Goal: Task Accomplishment & Management: Manage account settings

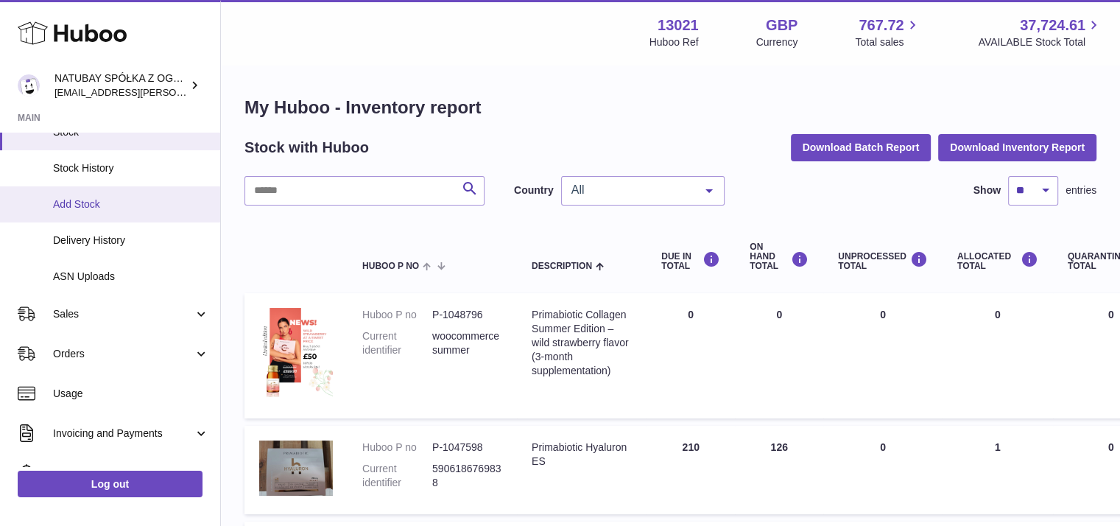
scroll to position [147, 0]
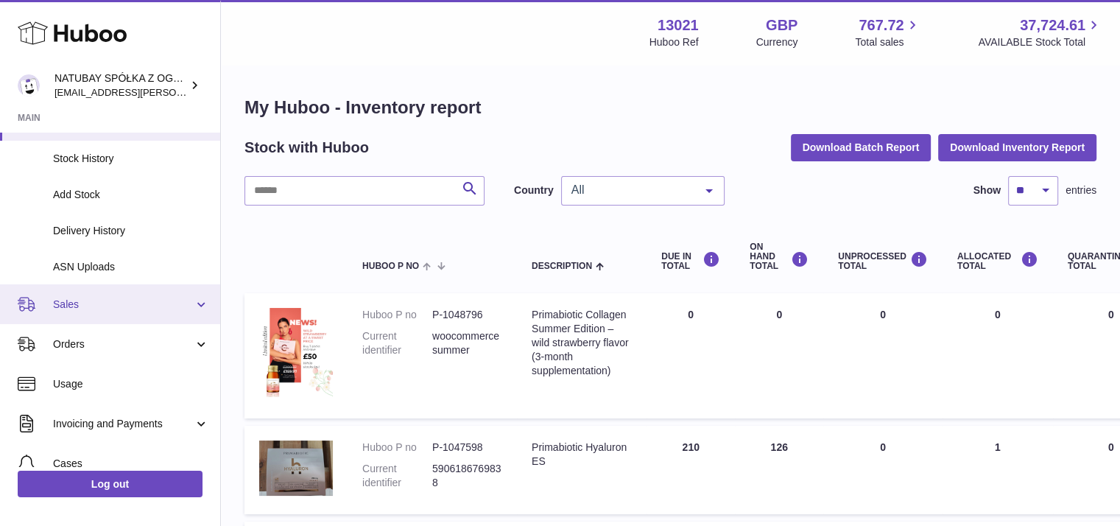
click at [98, 306] on span "Sales" at bounding box center [123, 305] width 141 height 14
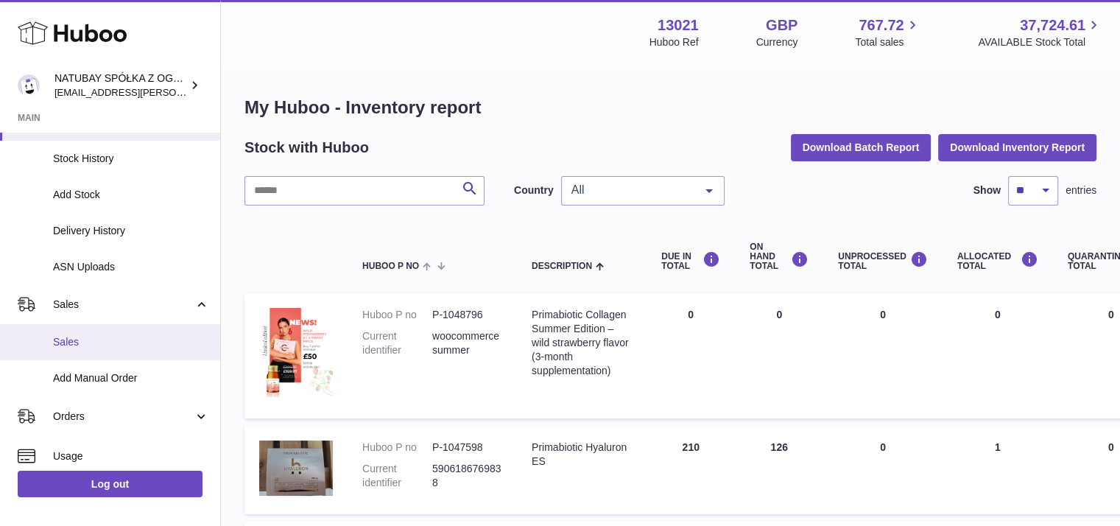
click at [102, 347] on span "Sales" at bounding box center [131, 342] width 156 height 14
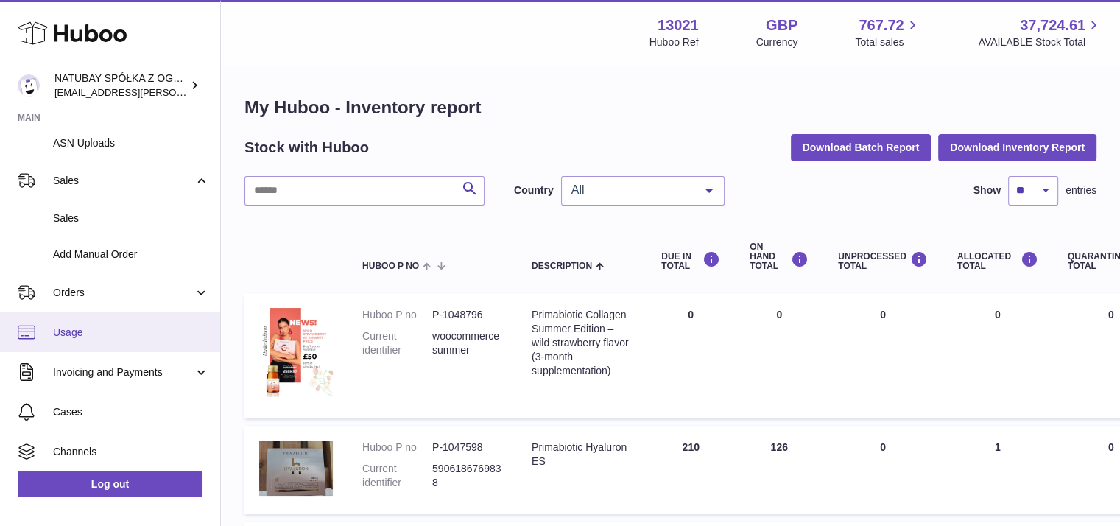
scroll to position [295, 0]
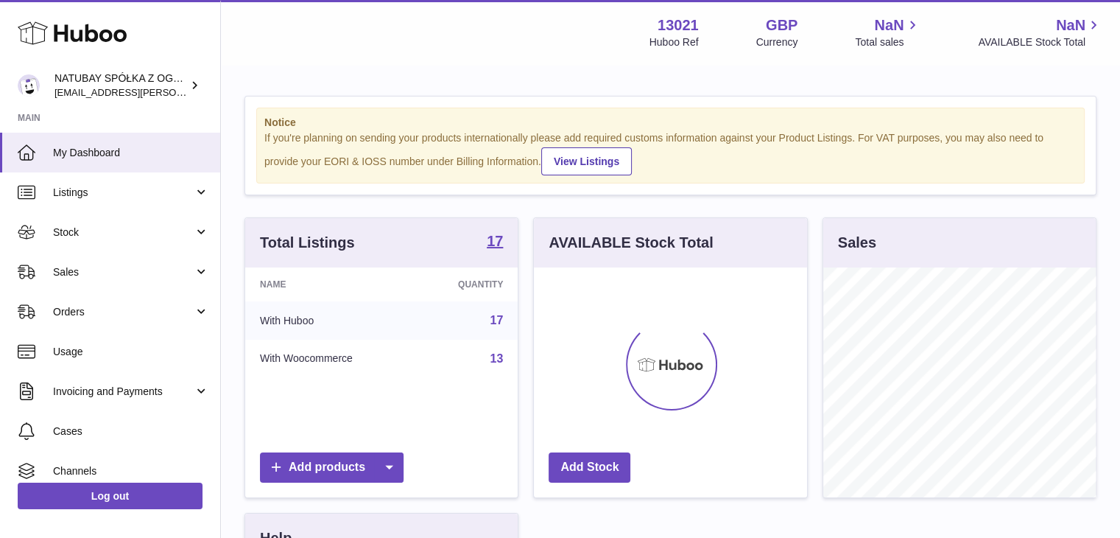
scroll to position [230, 273]
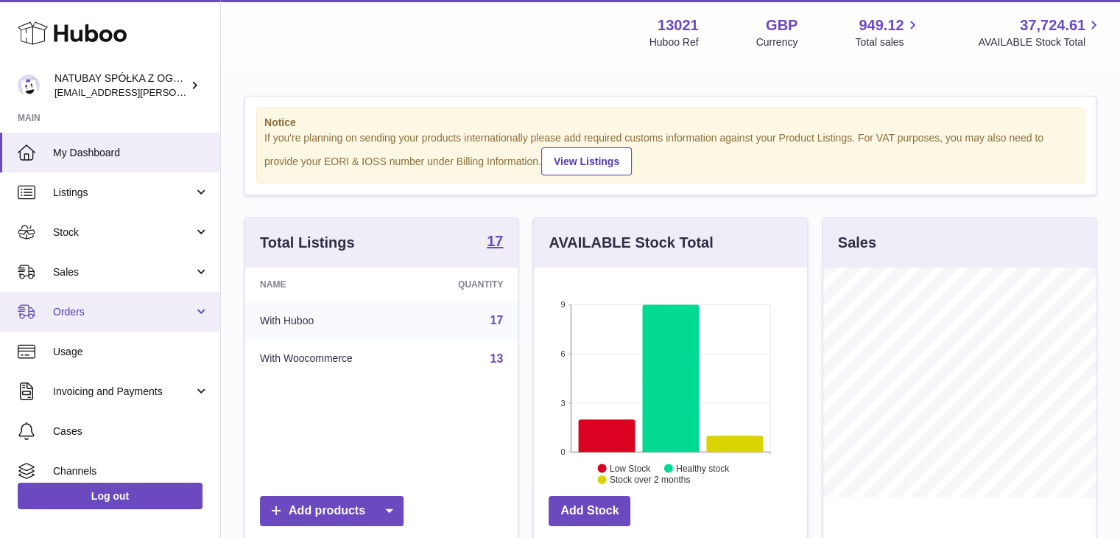
click at [200, 310] on link "Orders" at bounding box center [110, 312] width 220 height 40
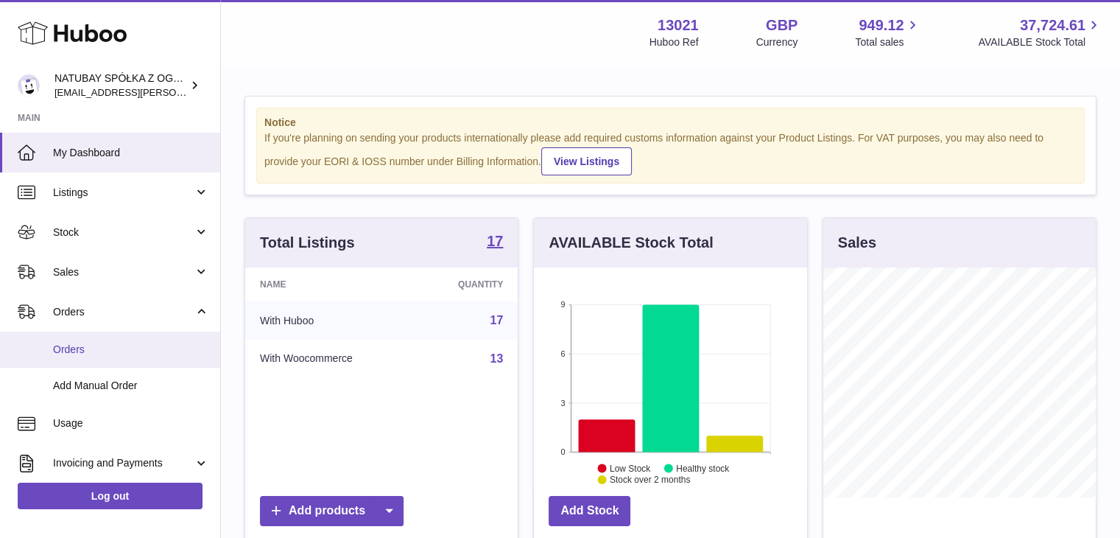
click at [167, 351] on span "Orders" at bounding box center [131, 350] width 156 height 14
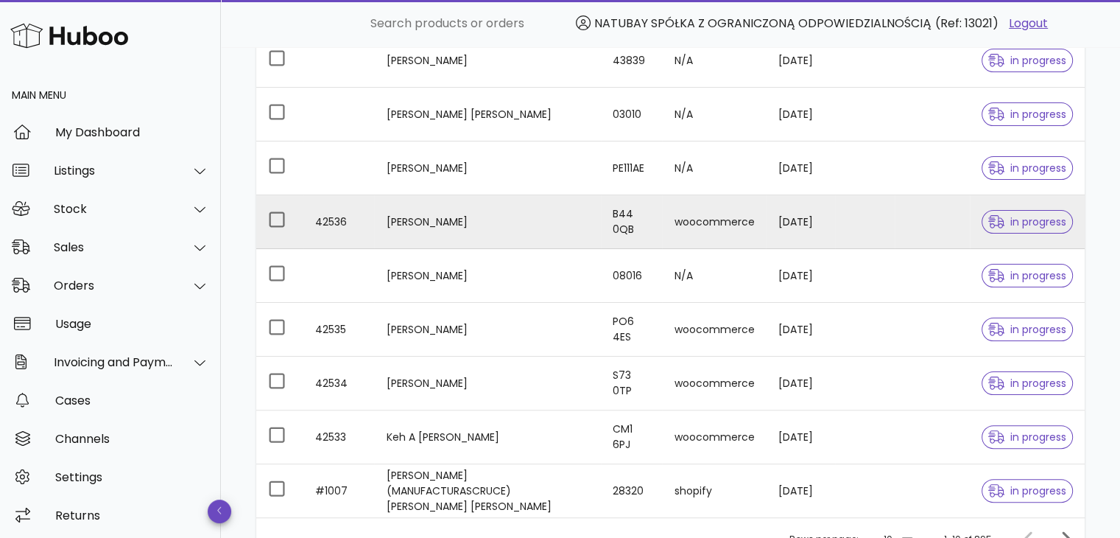
scroll to position [368, 0]
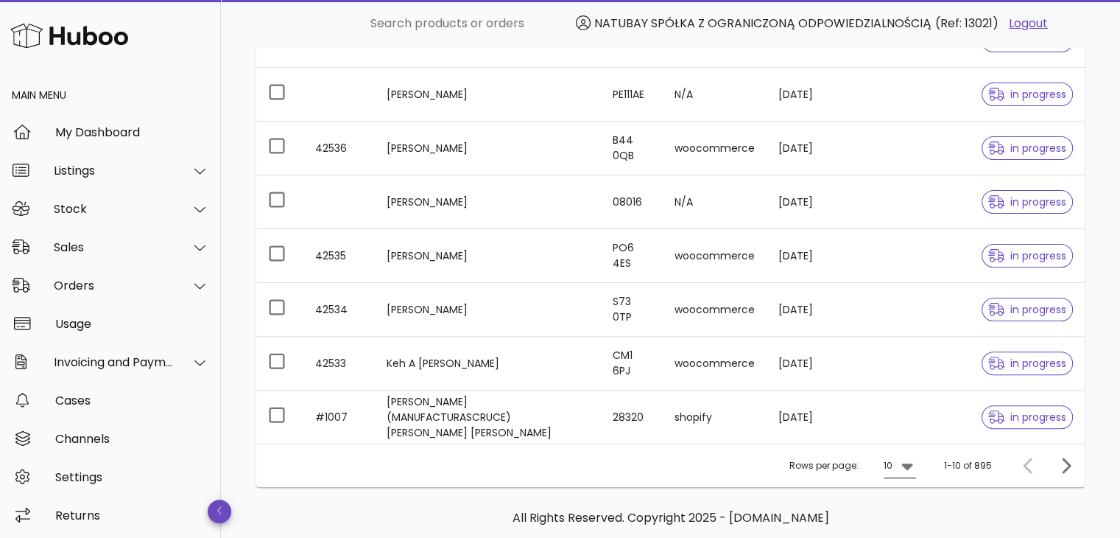
click at [909, 463] on icon at bounding box center [907, 466] width 11 height 7
click at [902, 473] on div "25" at bounding box center [905, 470] width 15 height 14
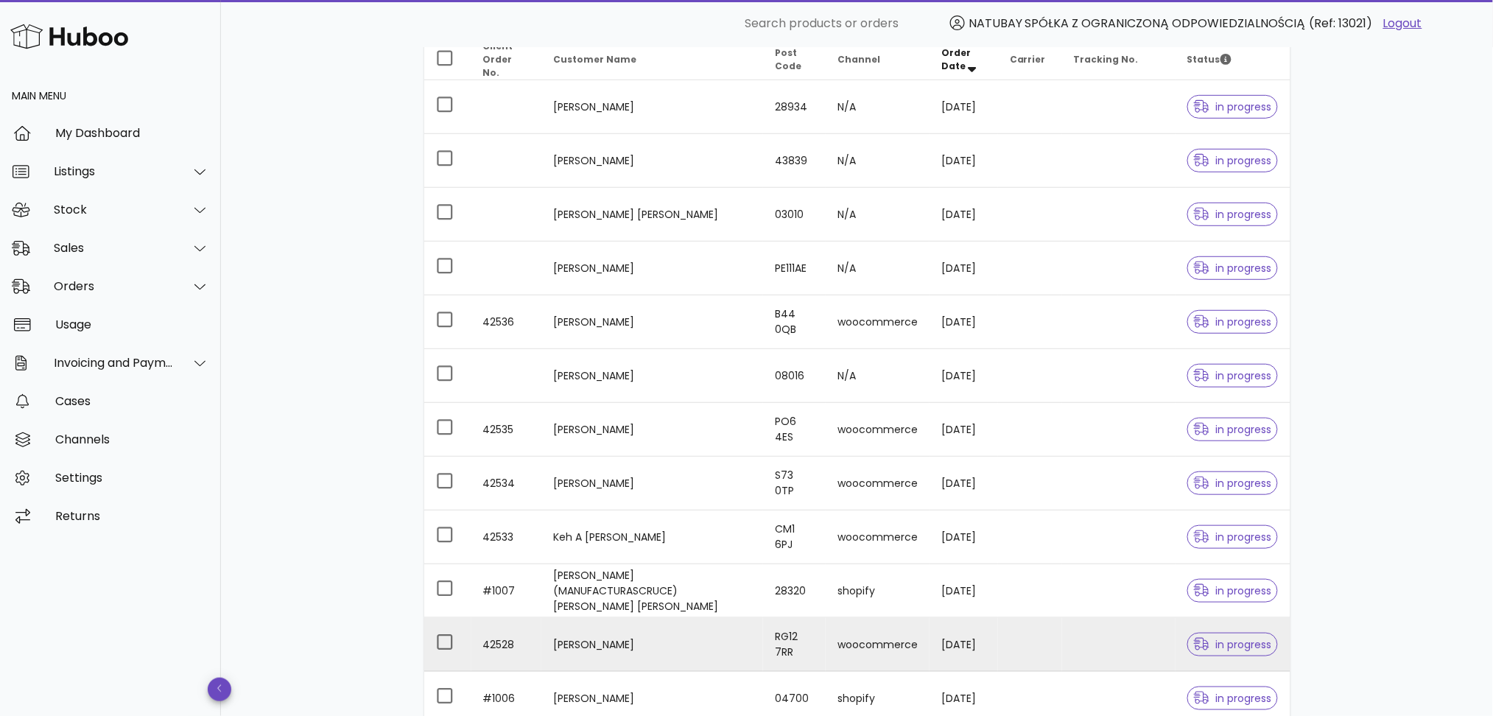
scroll to position [172, 0]
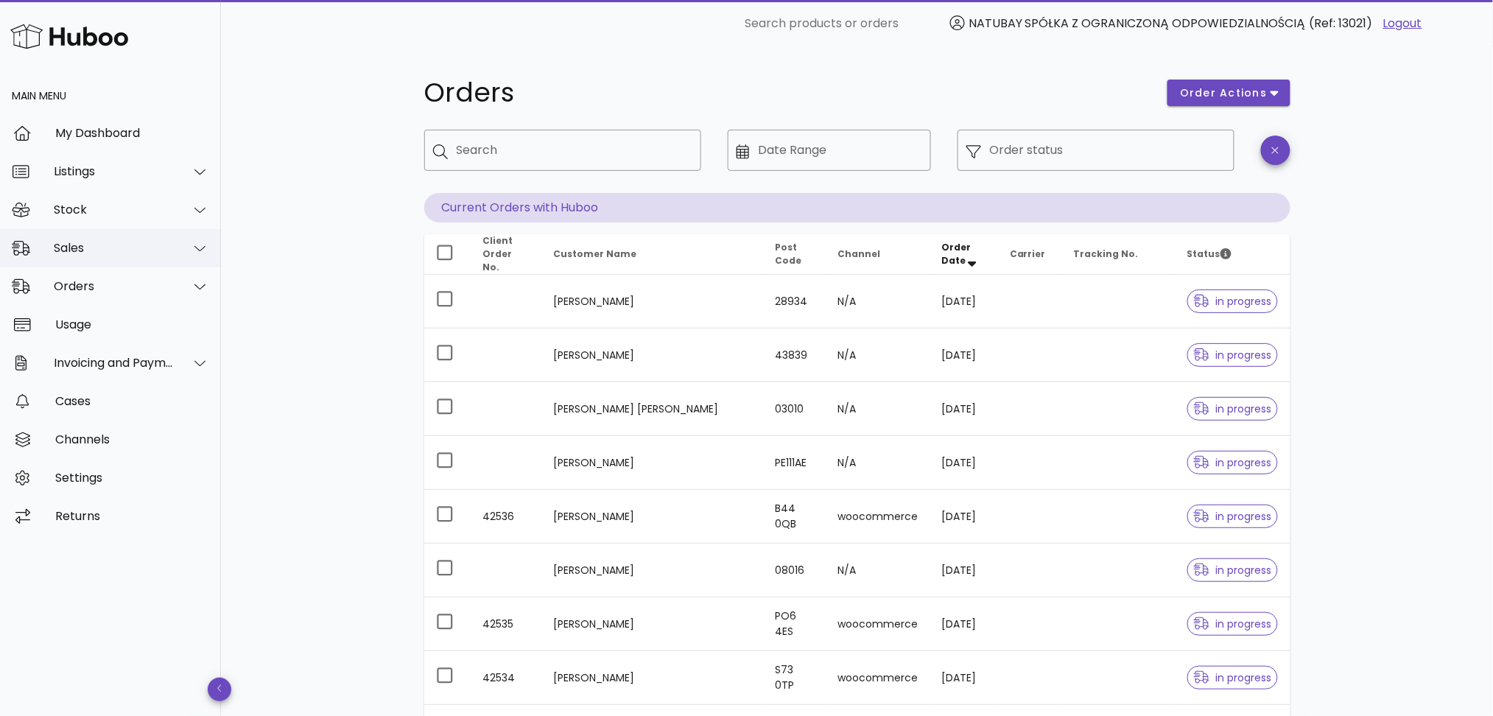
click at [125, 248] on div "Sales" at bounding box center [114, 248] width 120 height 14
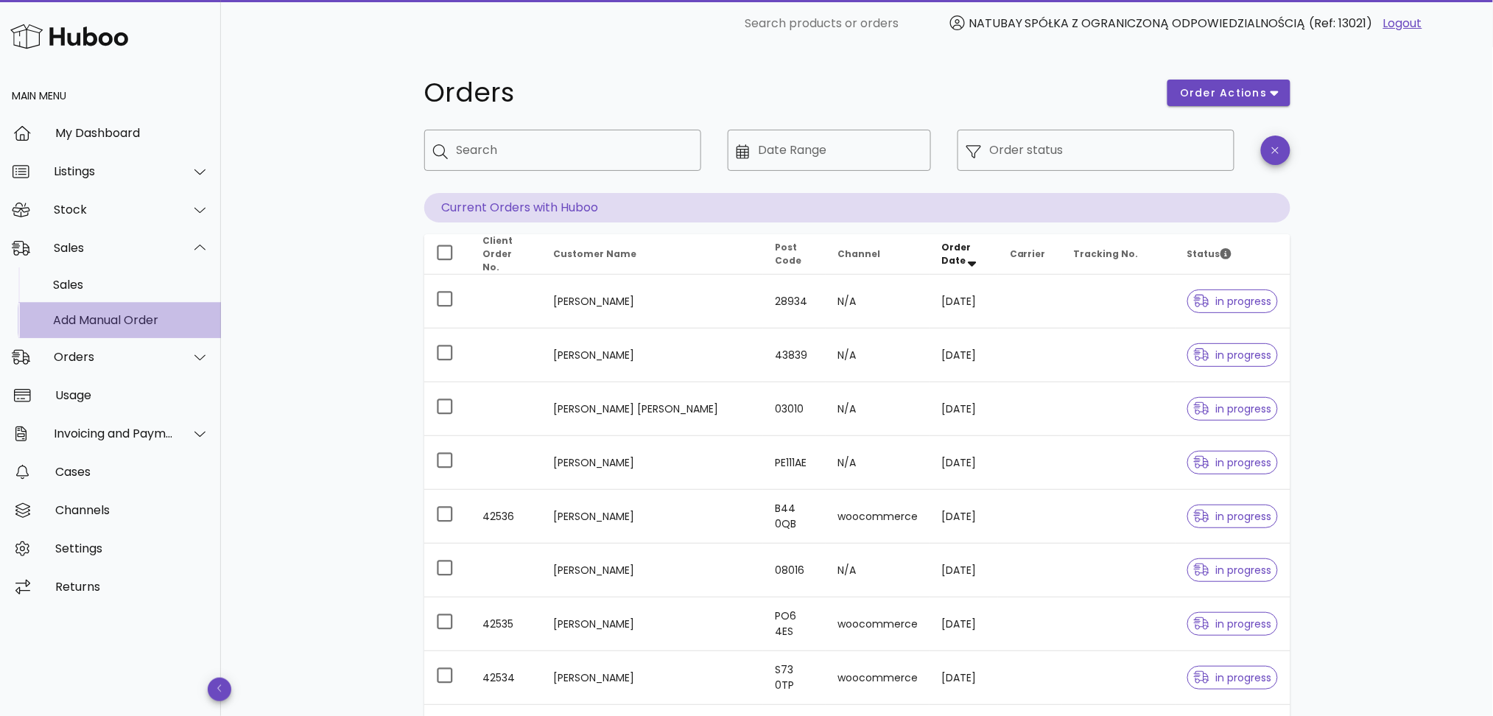
click at [113, 328] on div "Add Manual Order" at bounding box center [131, 320] width 156 height 32
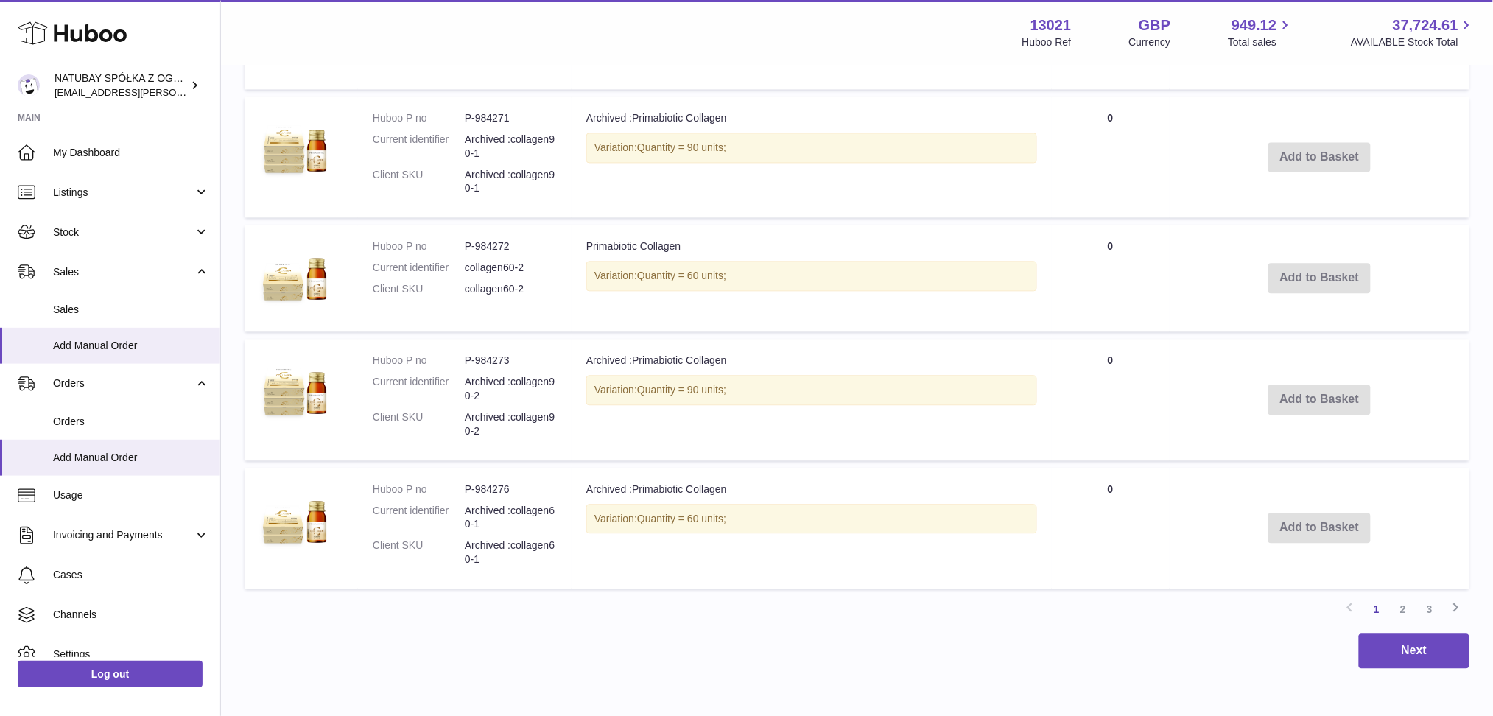
scroll to position [1080, 0]
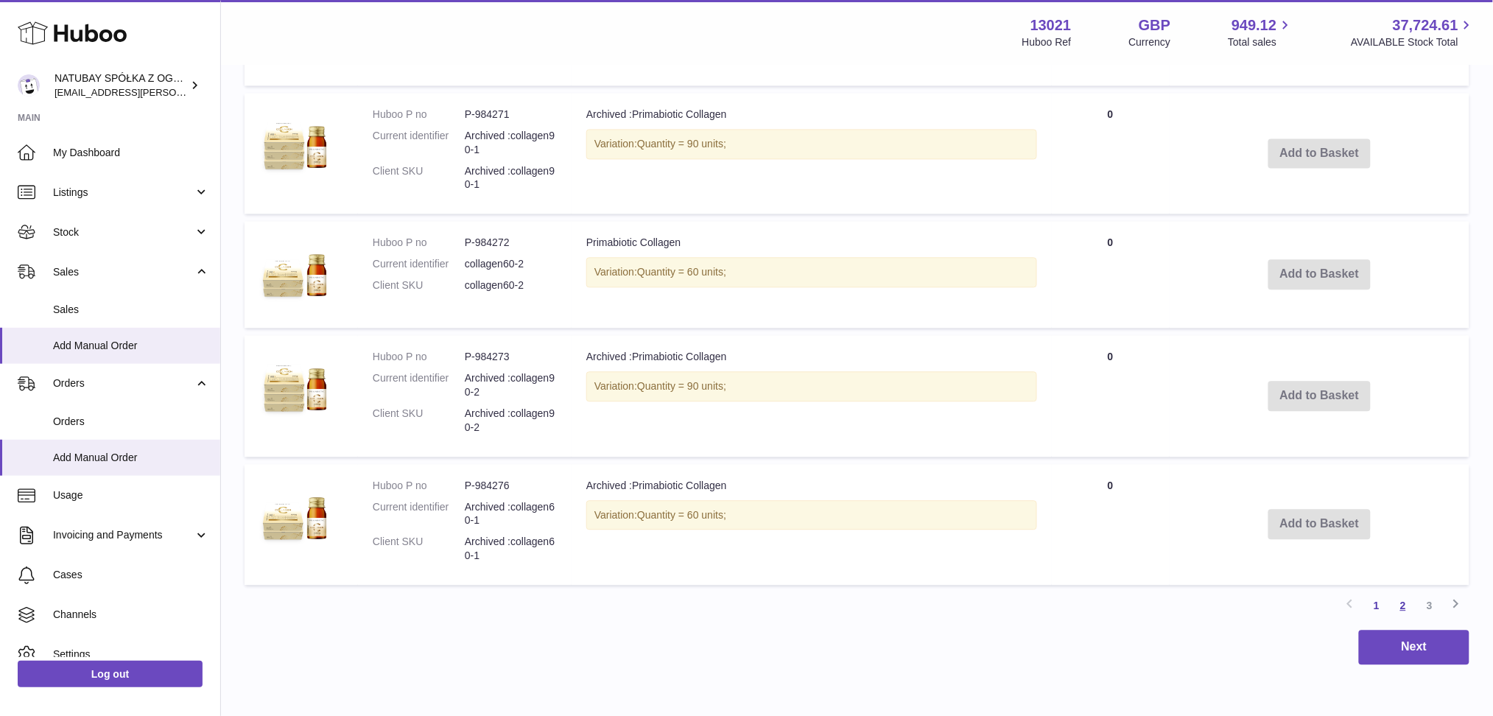
click at [1405, 600] on link "2" at bounding box center [1403, 605] width 27 height 27
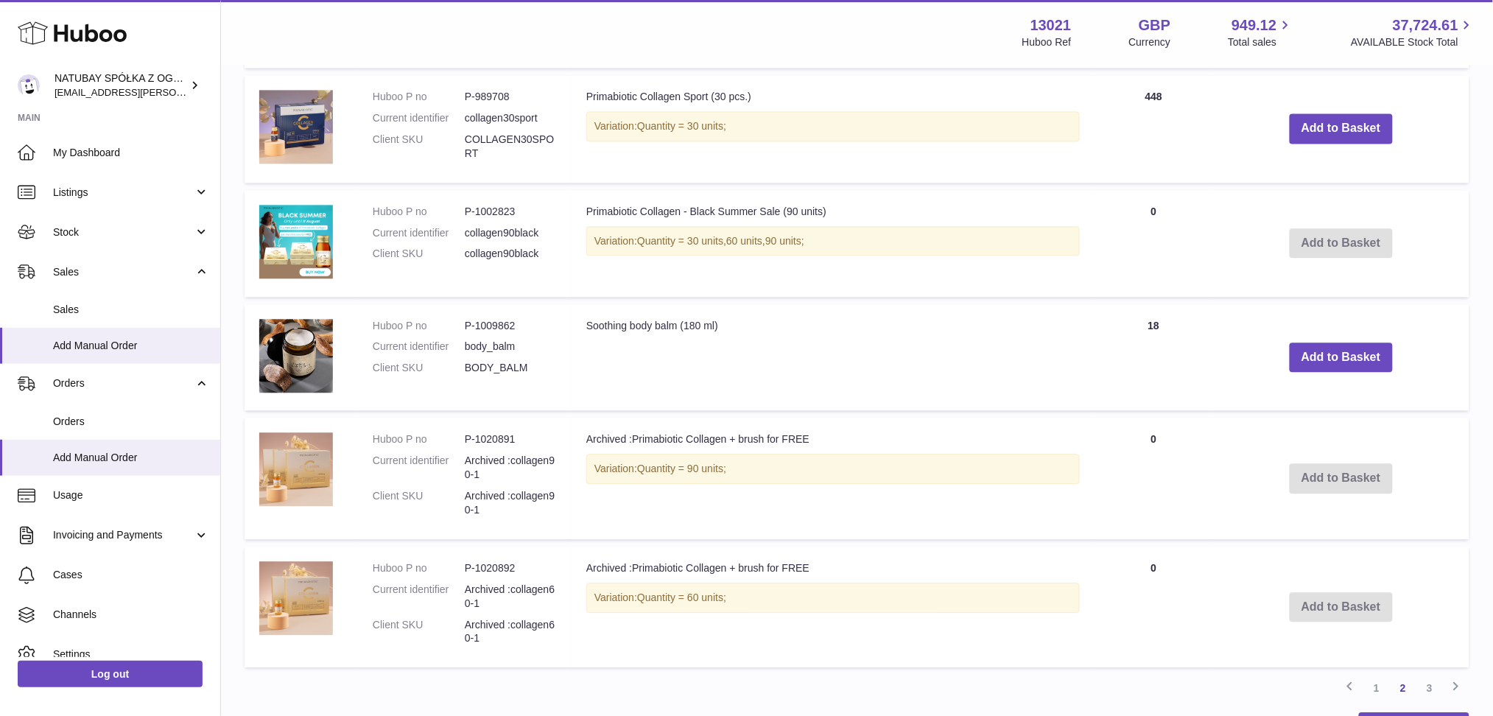
scroll to position [1146, 0]
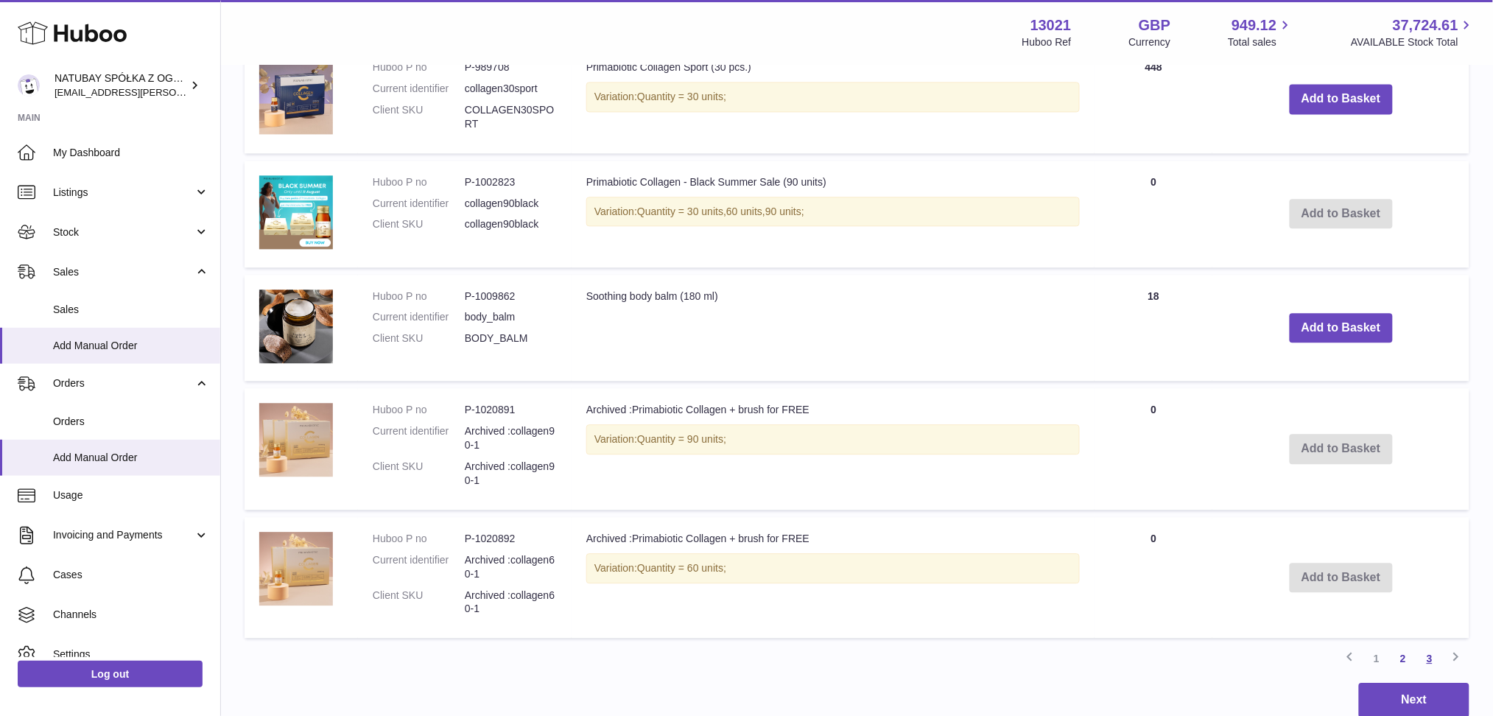
click at [1427, 660] on link "3" at bounding box center [1430, 658] width 27 height 27
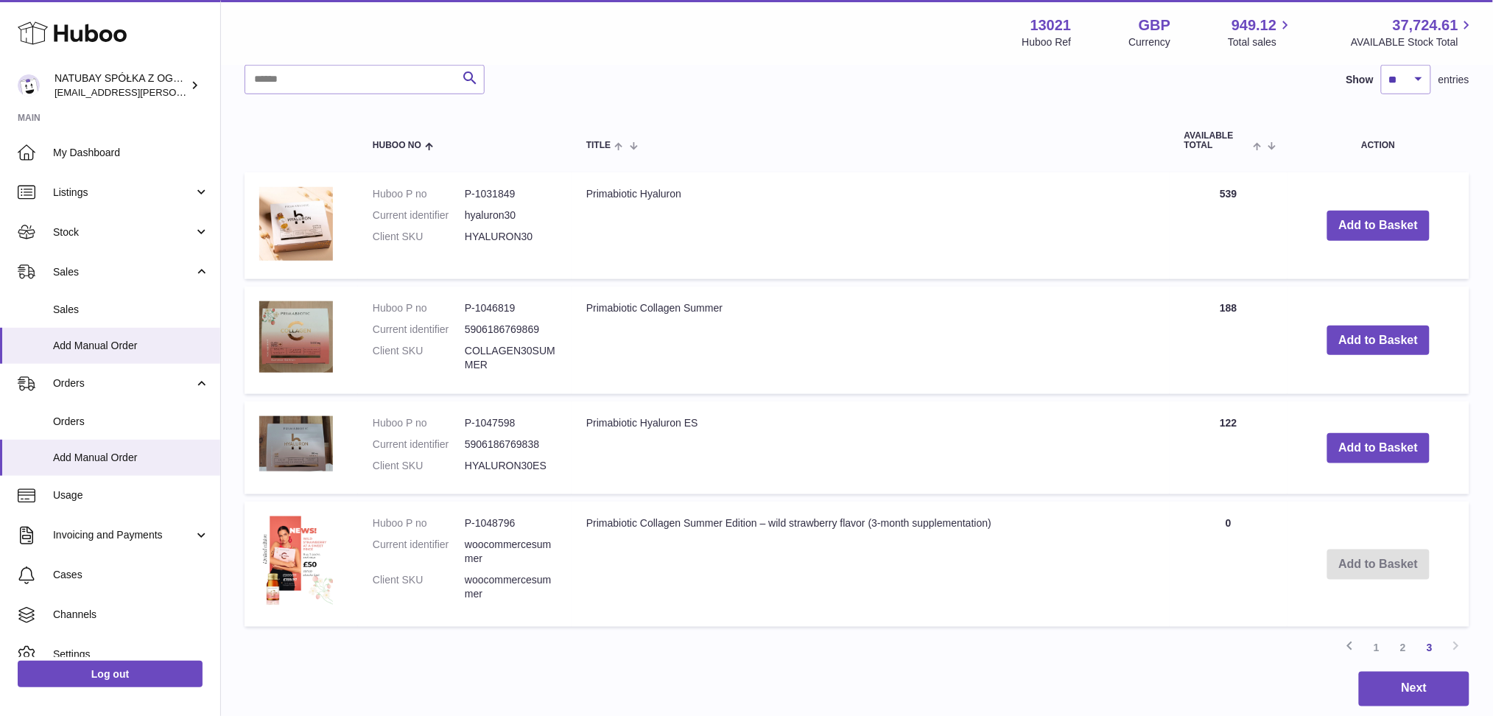
scroll to position [360, 0]
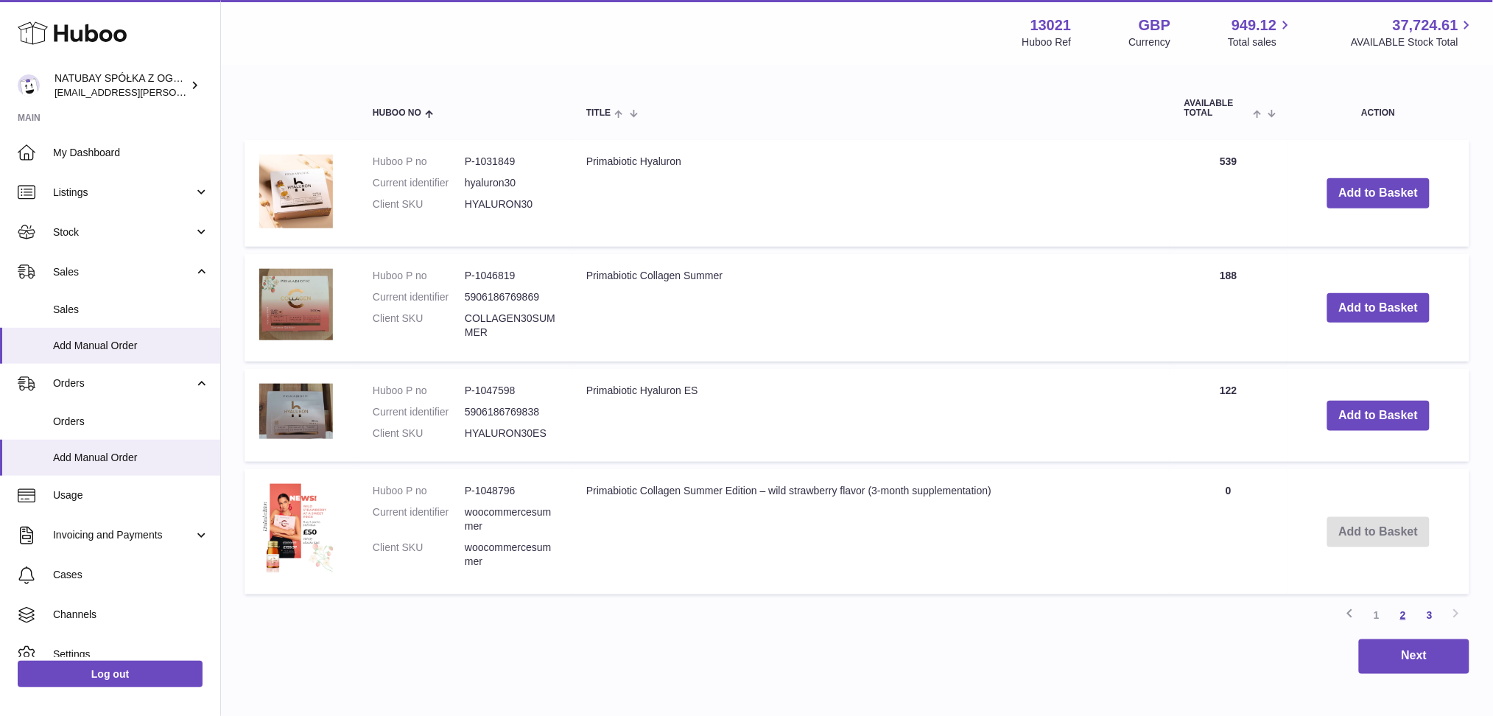
click at [1408, 620] on link "2" at bounding box center [1403, 615] width 27 height 27
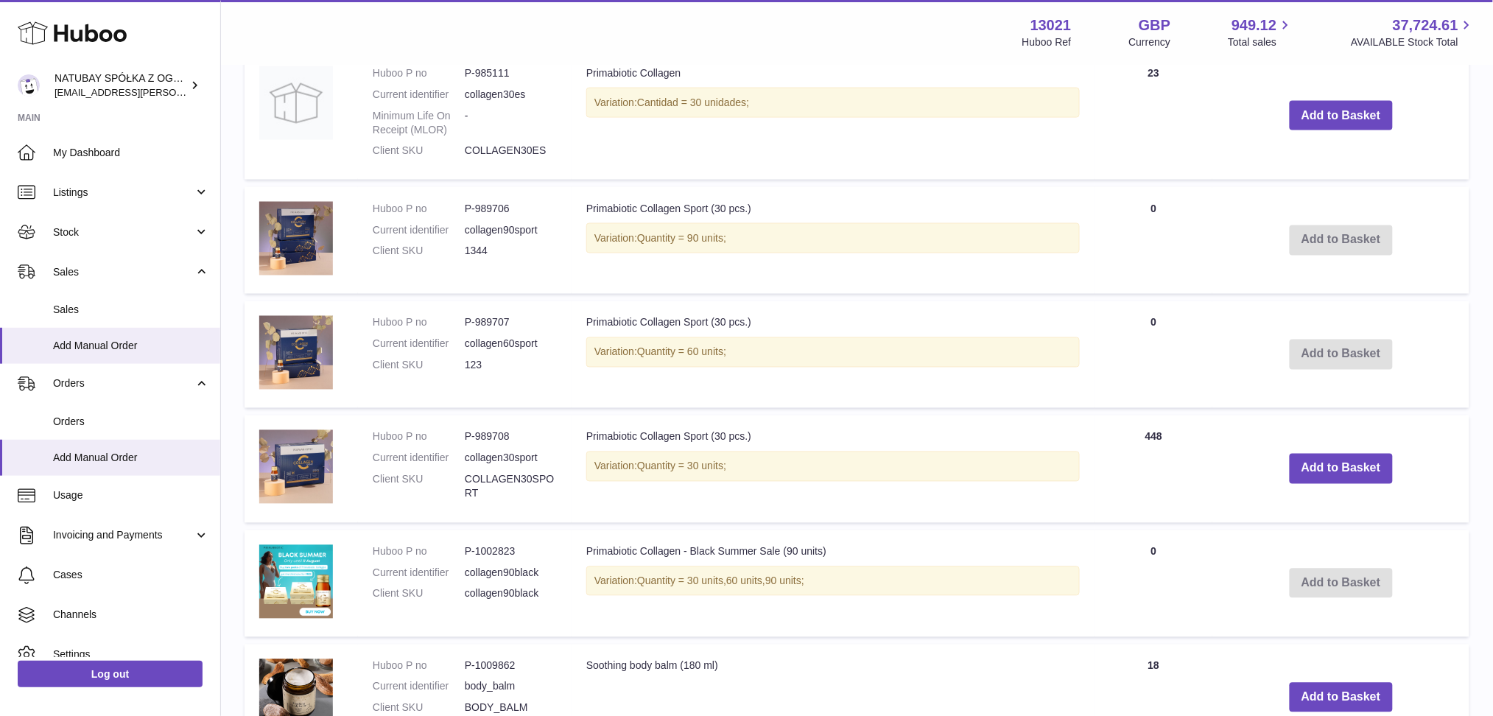
scroll to position [557, 0]
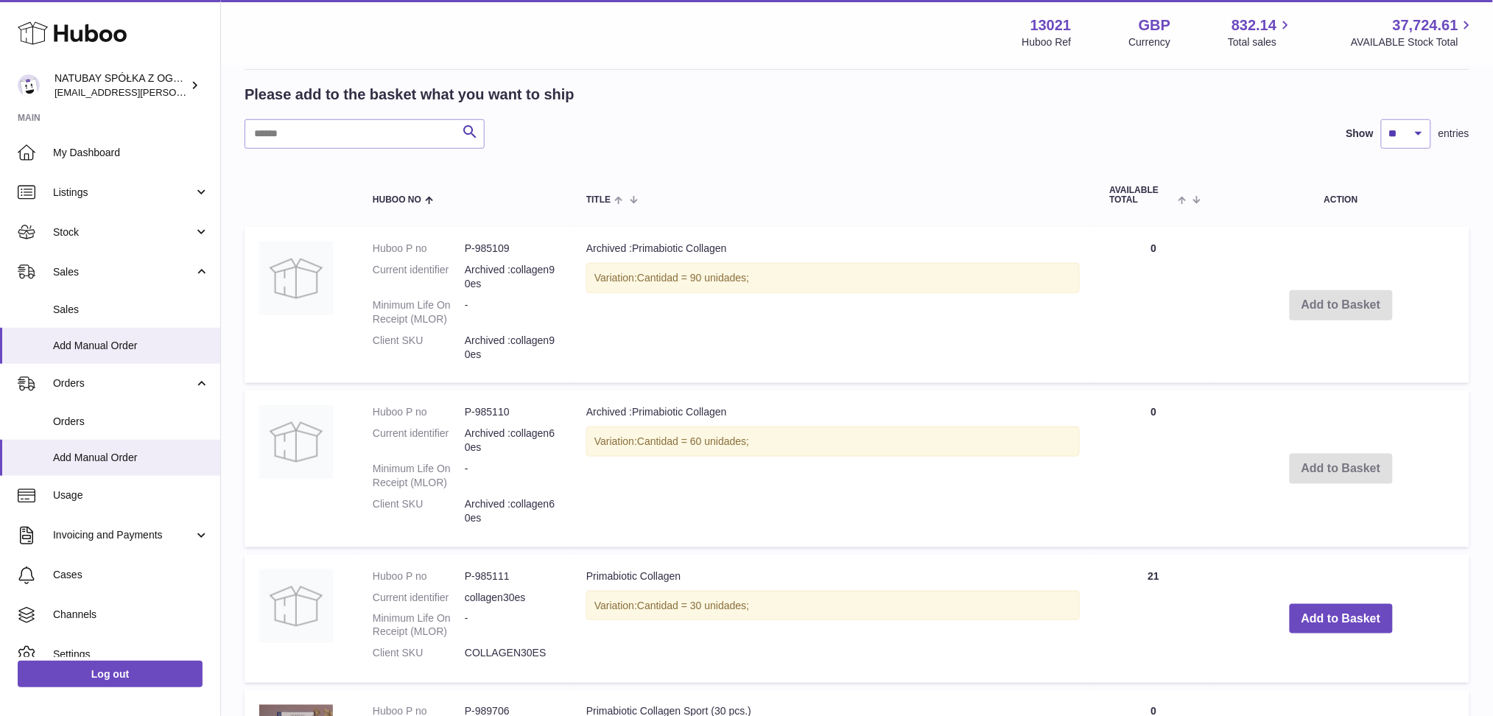
scroll to position [687, 0]
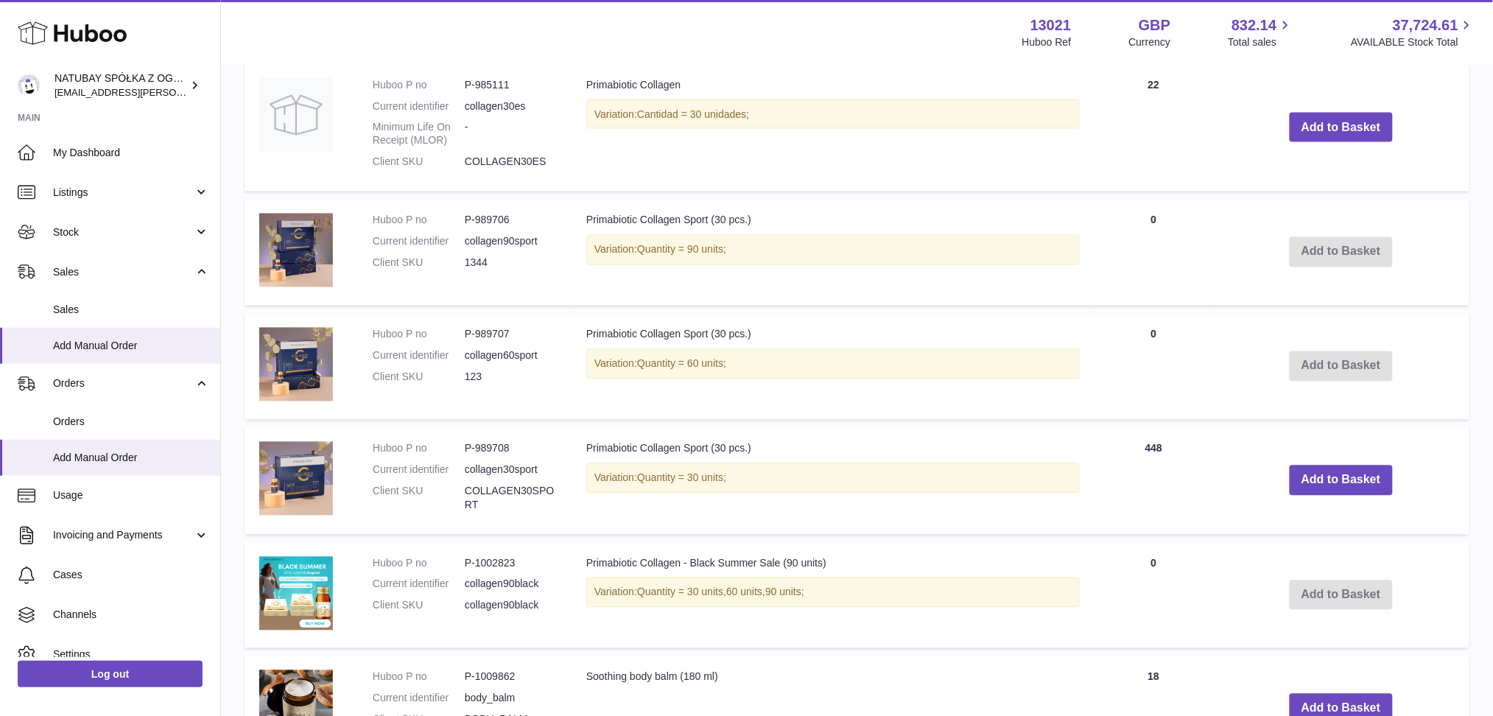
scroll to position [1080, 0]
